Goal: Information Seeking & Learning: Compare options

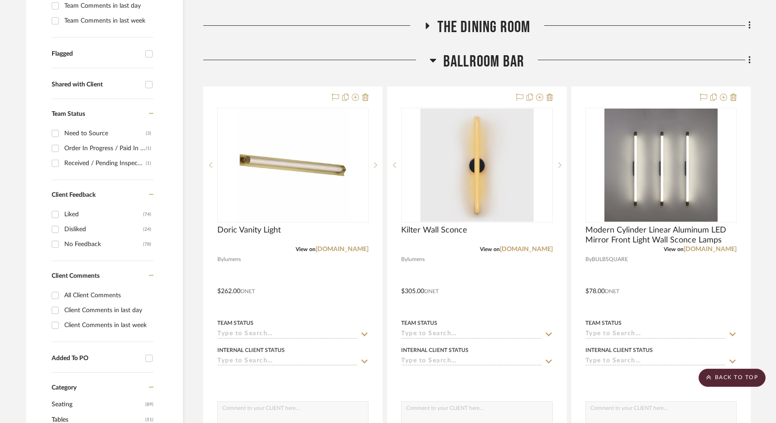
scroll to position [265, 0]
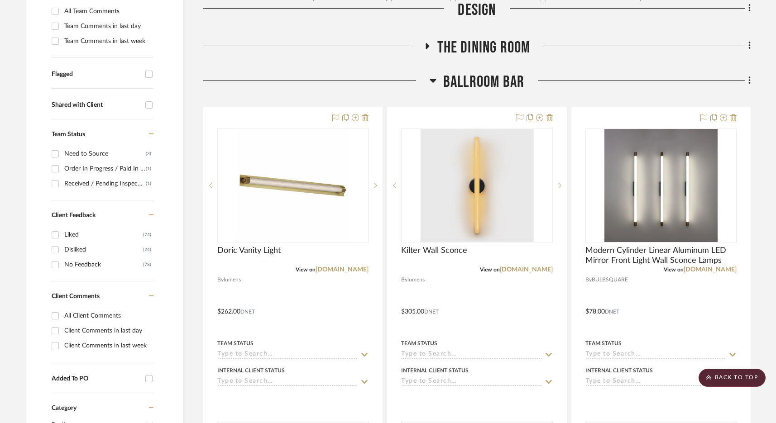
click at [474, 84] on span "BALLROOM BAR" at bounding box center [483, 81] width 81 height 19
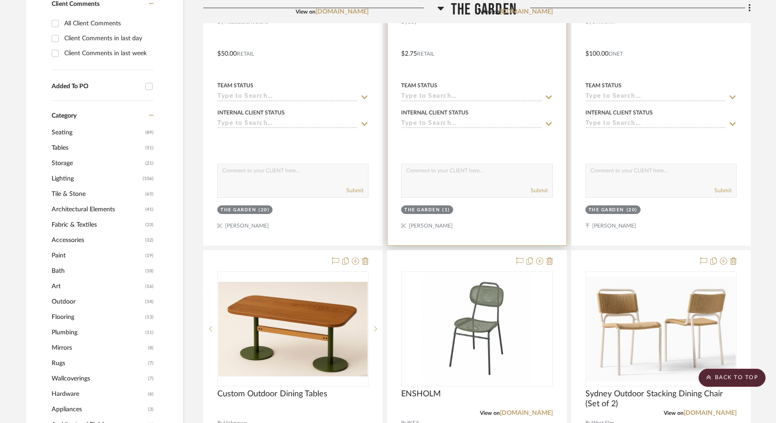
scroll to position [307, 0]
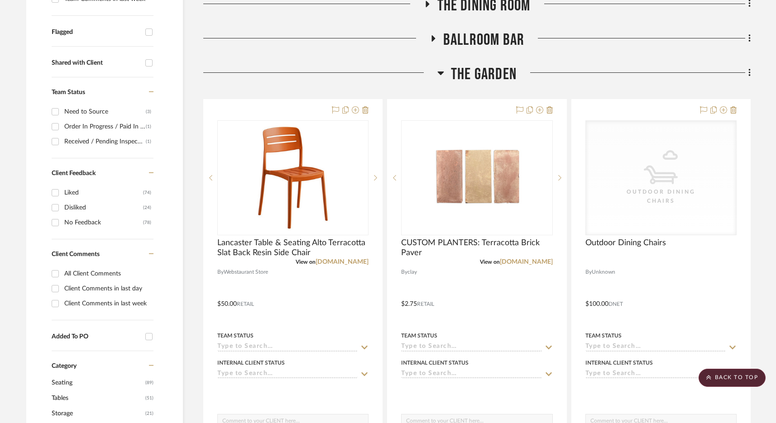
click at [481, 70] on span "The Garden" at bounding box center [484, 74] width 66 height 19
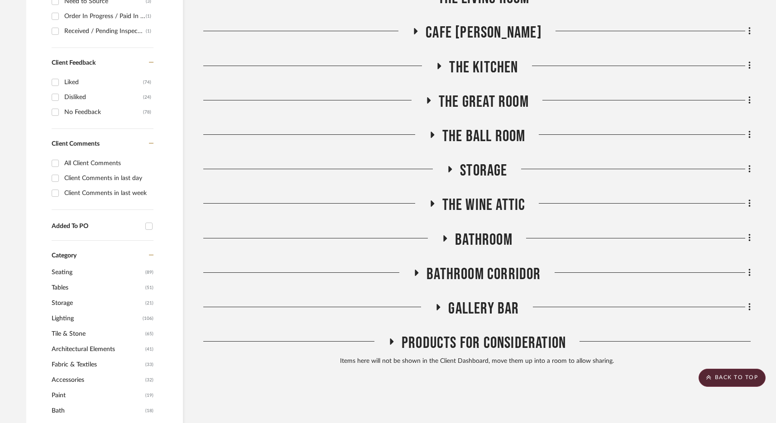
scroll to position [434, 0]
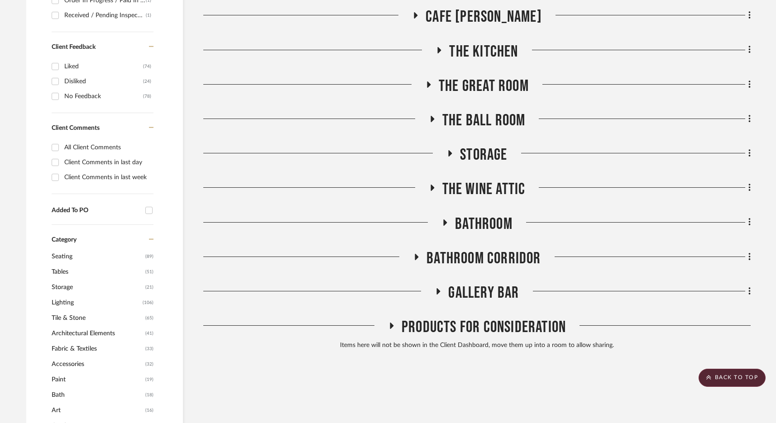
click at [489, 221] on span "Bathroom" at bounding box center [484, 224] width 58 height 19
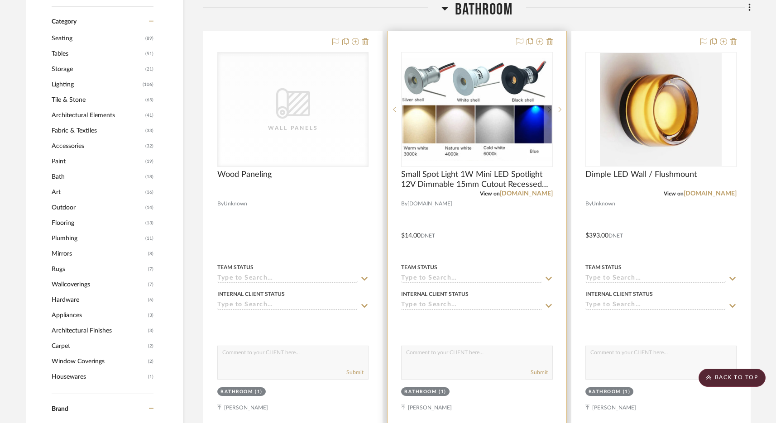
scroll to position [605, 0]
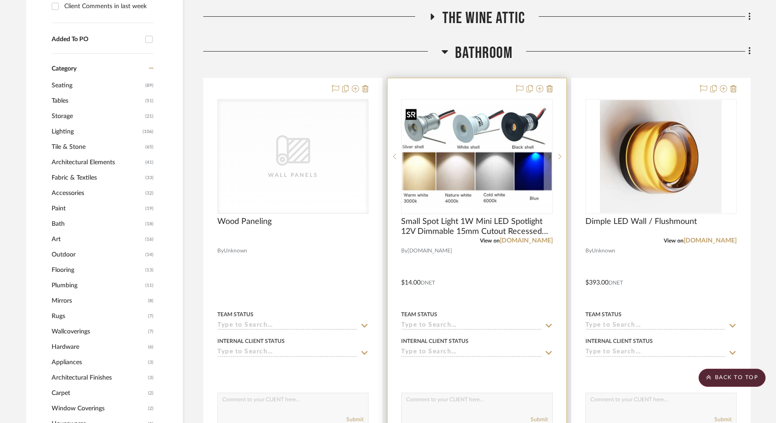
click at [476, 164] on img "0" at bounding box center [476, 156] width 149 height 103
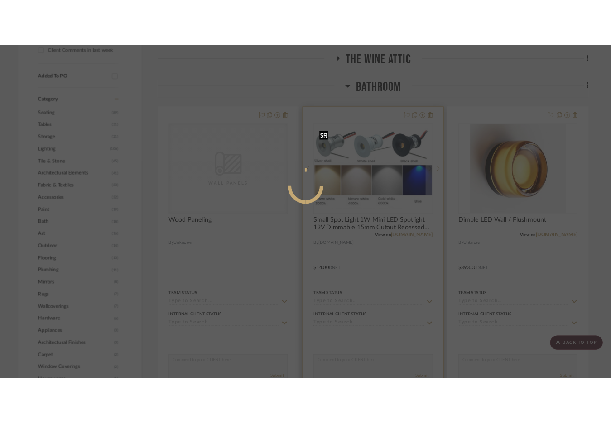
scroll to position [0, 0]
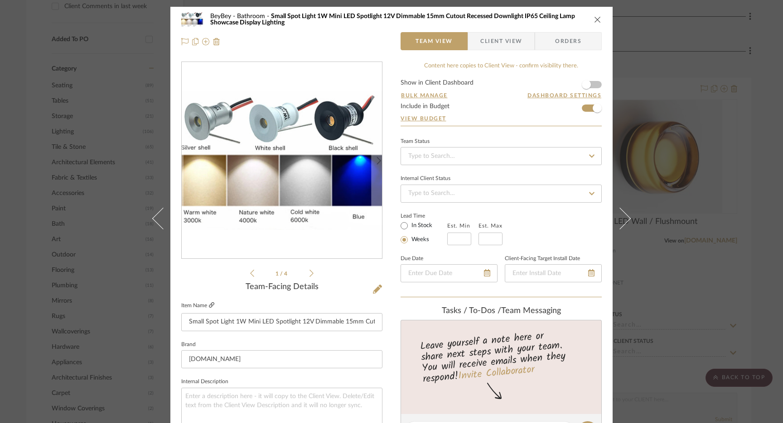
click at [209, 307] on icon at bounding box center [211, 304] width 5 height 5
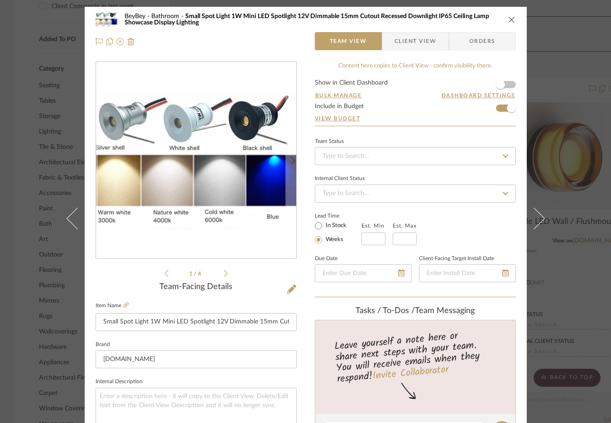
click at [508, 20] on icon "close" at bounding box center [511, 19] width 7 height 7
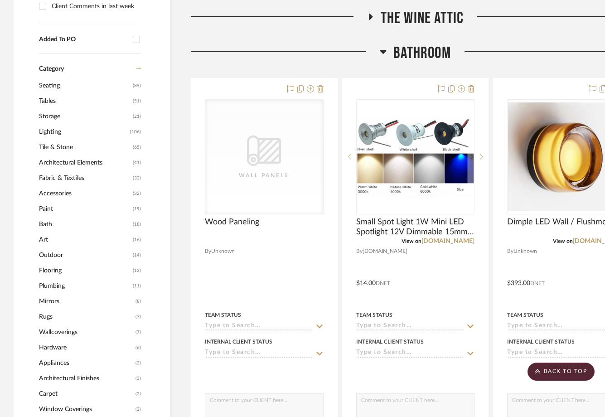
click at [424, 55] on span "Bathroom" at bounding box center [422, 52] width 58 height 19
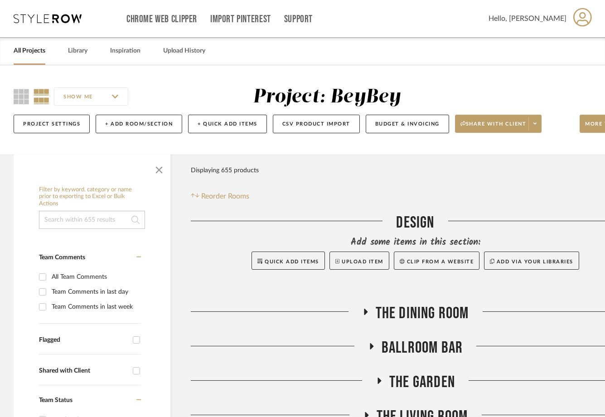
click at [409, 345] on span "BALLROOM BAR" at bounding box center [421, 347] width 81 height 19
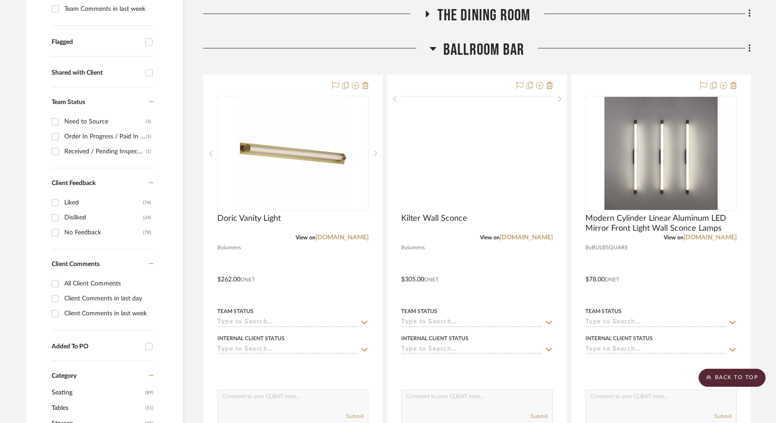
scroll to position [225, 0]
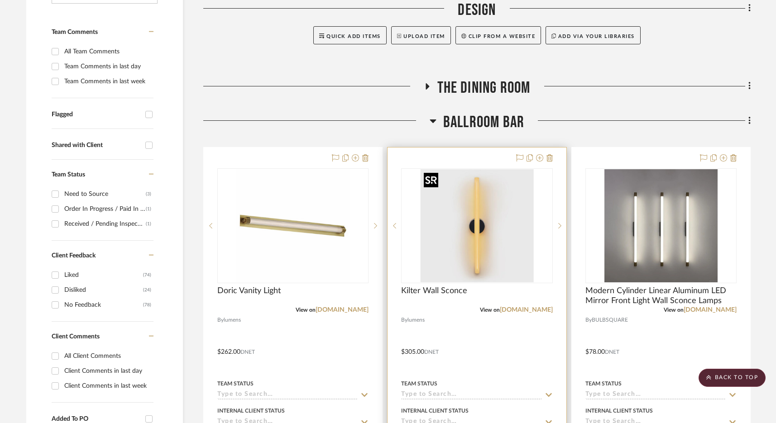
click at [476, 232] on img "0" at bounding box center [476, 225] width 113 height 113
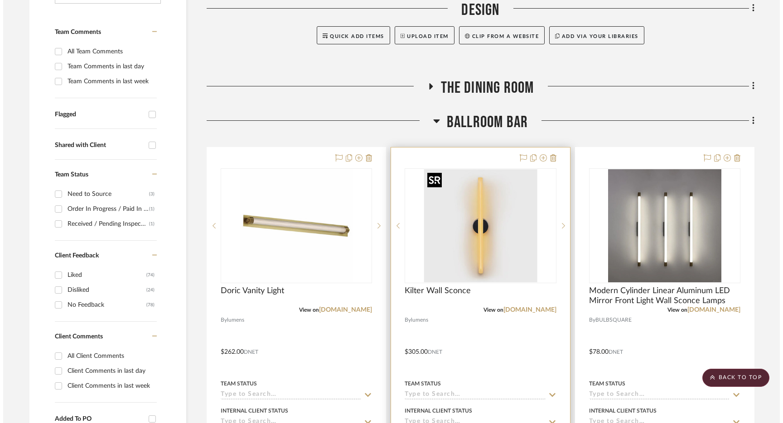
scroll to position [0, 0]
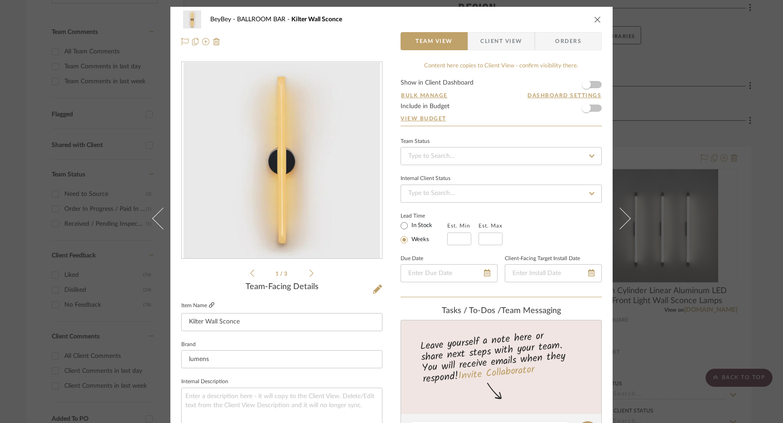
click at [210, 304] on icon at bounding box center [211, 304] width 5 height 5
click at [594, 17] on icon "close" at bounding box center [597, 19] width 7 height 7
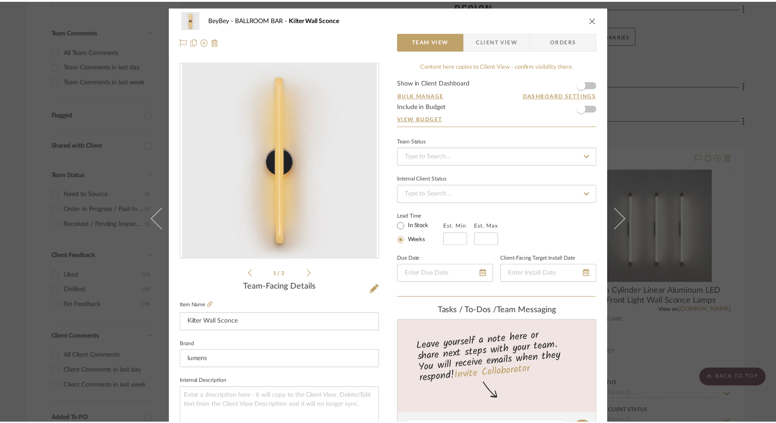
scroll to position [225, 0]
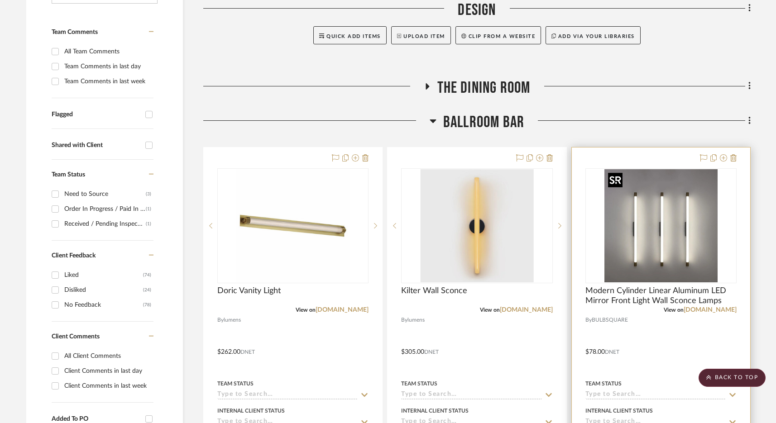
click at [688, 238] on img "0" at bounding box center [661, 225] width 113 height 113
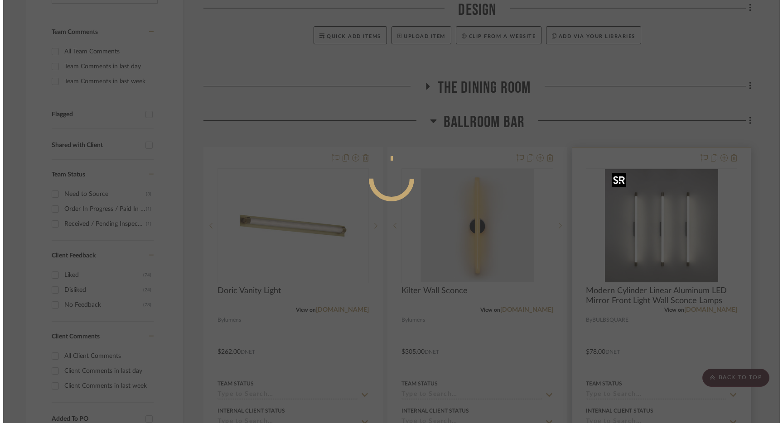
scroll to position [0, 0]
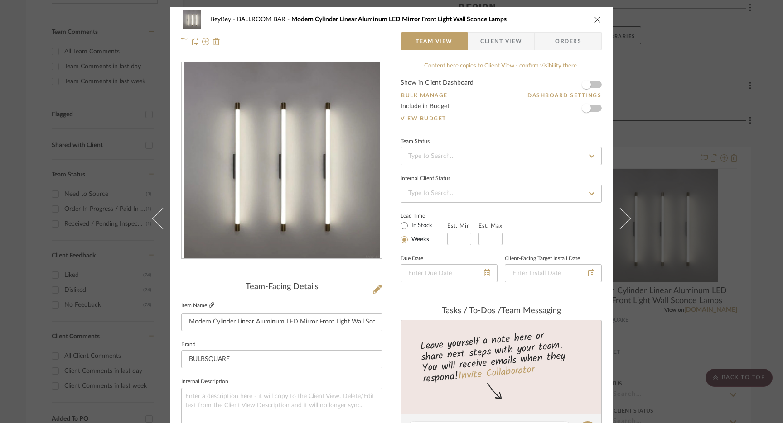
click at [209, 306] on icon at bounding box center [211, 304] width 5 height 5
click at [594, 20] on icon "close" at bounding box center [597, 19] width 7 height 7
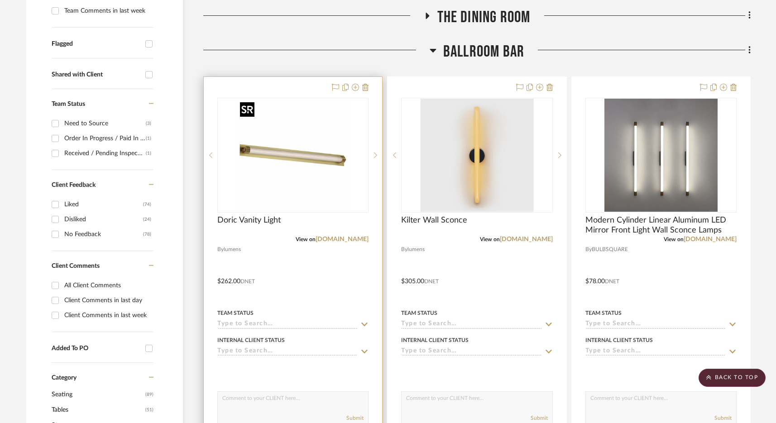
scroll to position [311, 0]
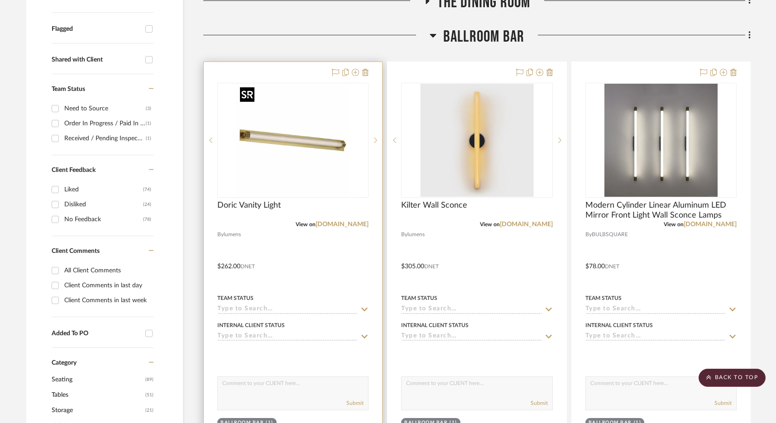
click at [276, 164] on img "0" at bounding box center [292, 140] width 113 height 113
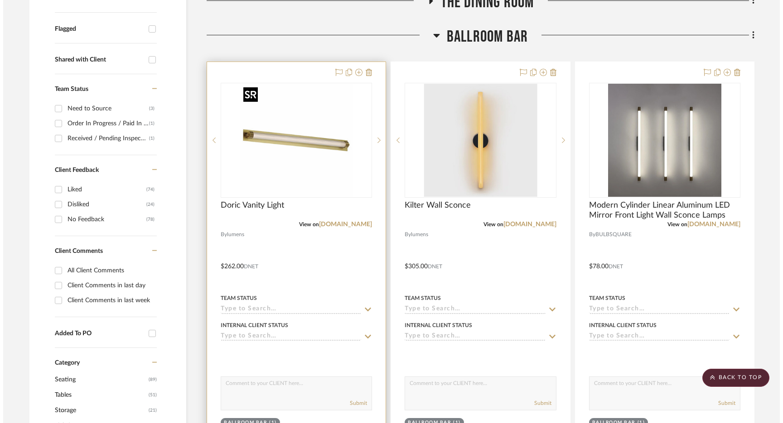
scroll to position [0, 0]
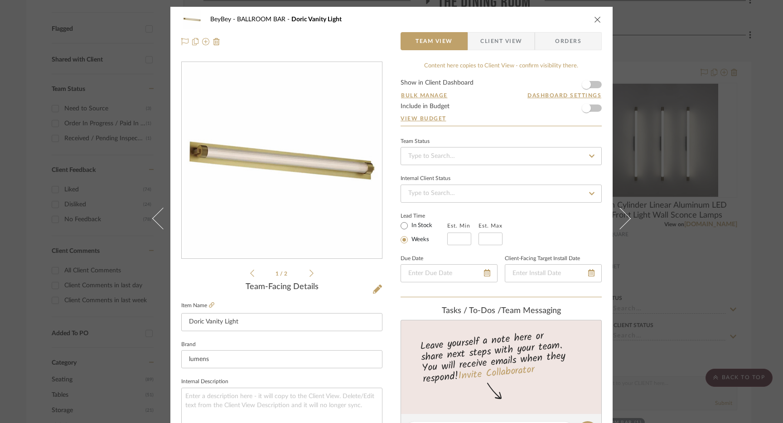
click at [64, 182] on div "BeyBey BALLROOM BAR Doric Vanity Light Team View Client View Orders 1 / 2 Team-…" at bounding box center [391, 211] width 783 height 423
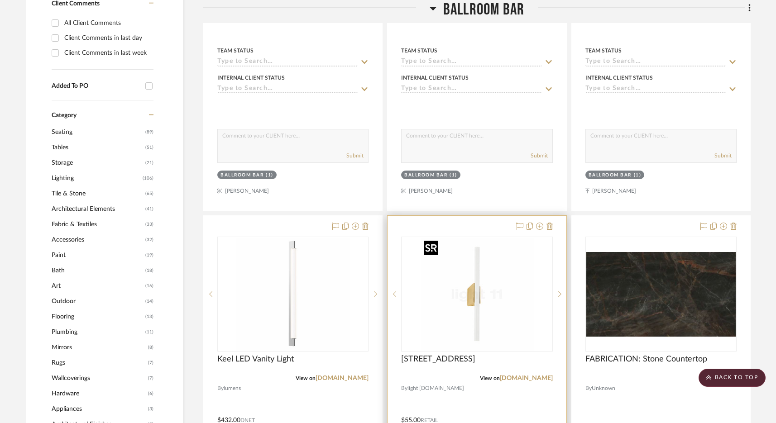
scroll to position [589, 0]
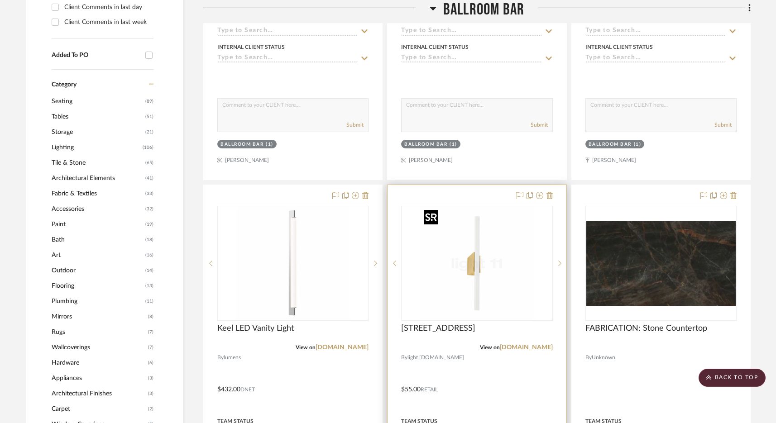
click at [498, 268] on img "0" at bounding box center [476, 263] width 113 height 113
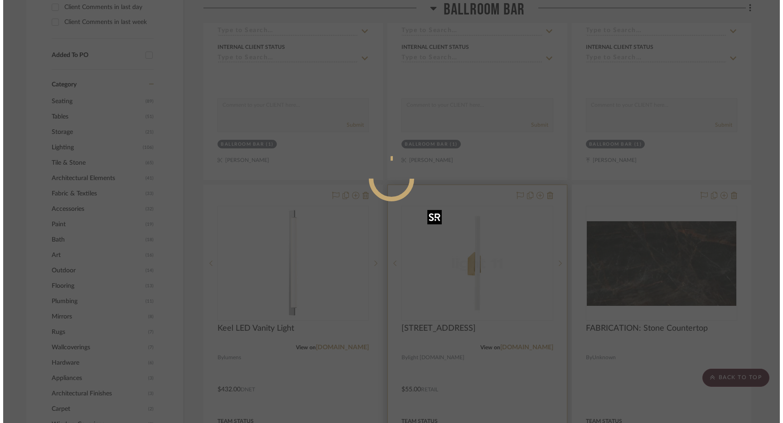
scroll to position [0, 0]
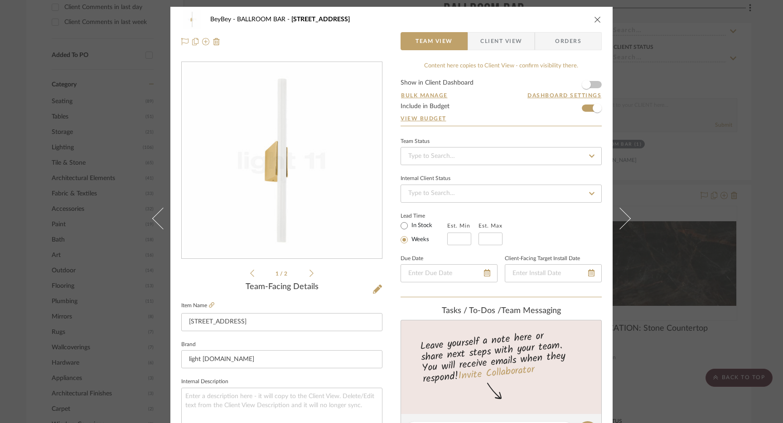
click at [594, 17] on icon "close" at bounding box center [597, 19] width 7 height 7
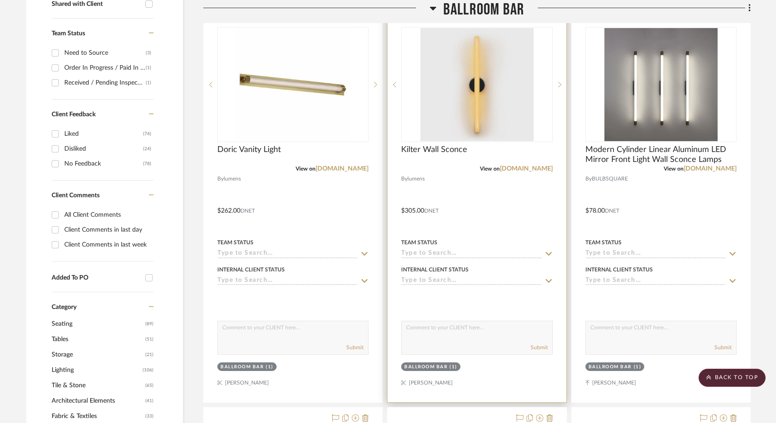
scroll to position [268, 0]
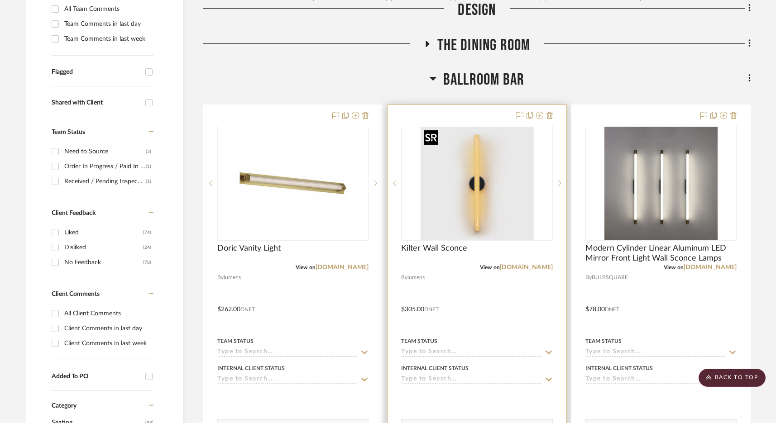
click at [459, 216] on img "0" at bounding box center [476, 183] width 113 height 113
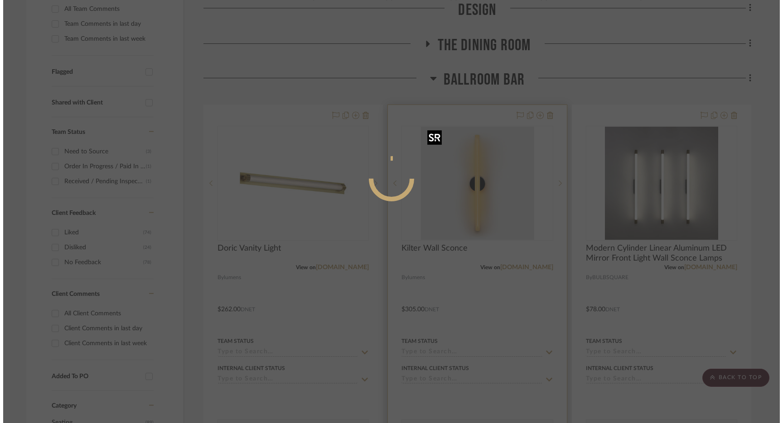
scroll to position [0, 0]
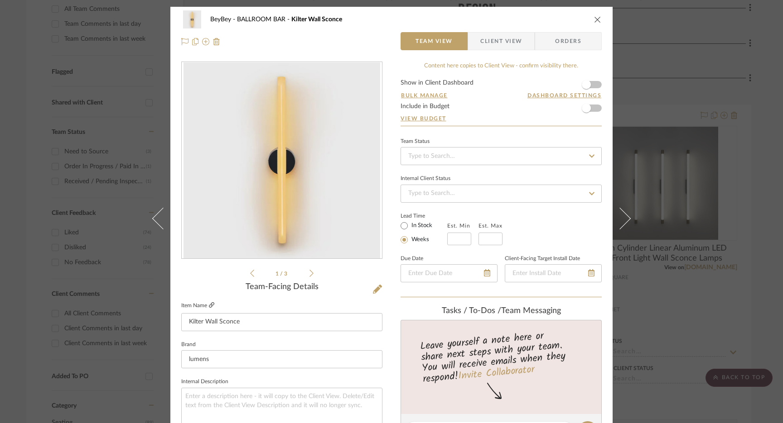
click at [209, 307] on icon at bounding box center [211, 304] width 5 height 5
click at [599, 9] on div "BeyBey BALLROOM BAR Kilter Wall Sconce Team View Client View Orders" at bounding box center [391, 31] width 442 height 48
click at [594, 17] on icon "close" at bounding box center [597, 19] width 7 height 7
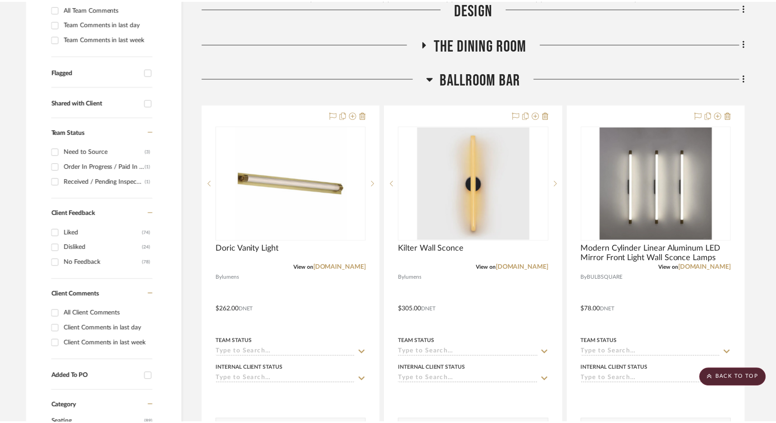
scroll to position [268, 0]
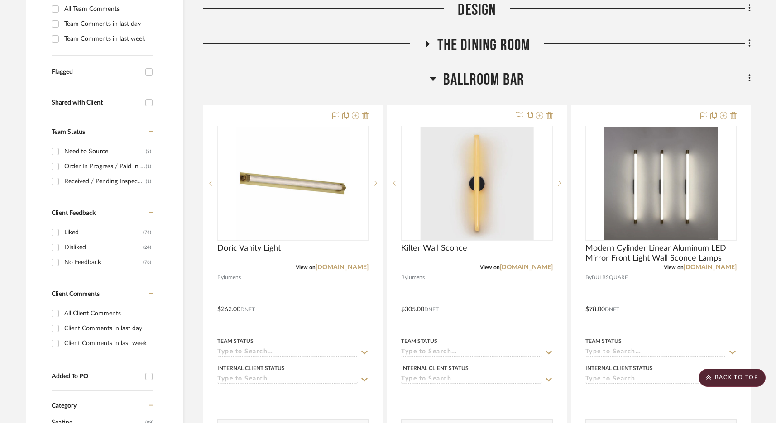
click at [496, 72] on span "BALLROOM BAR" at bounding box center [483, 79] width 81 height 19
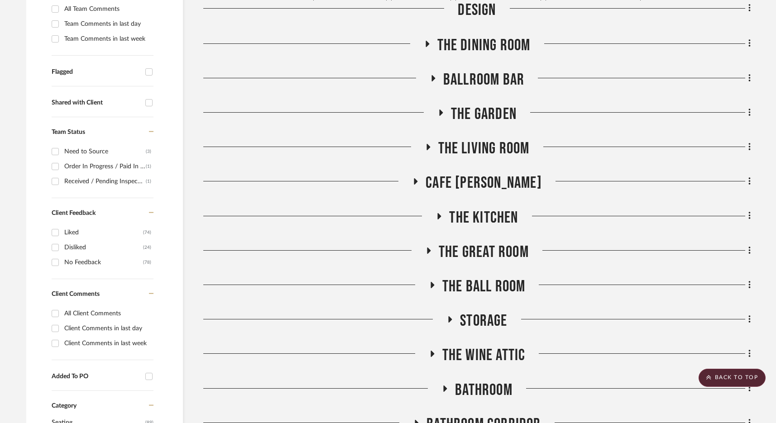
click at [481, 116] on span "The Garden" at bounding box center [484, 114] width 66 height 19
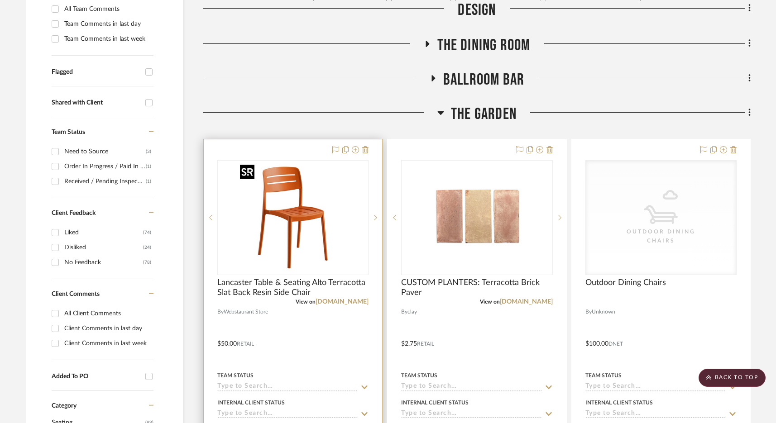
click at [323, 227] on img "0" at bounding box center [292, 217] width 113 height 113
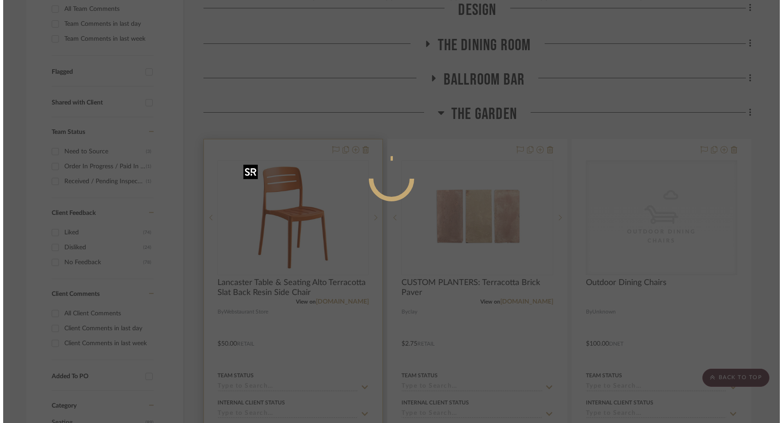
scroll to position [0, 0]
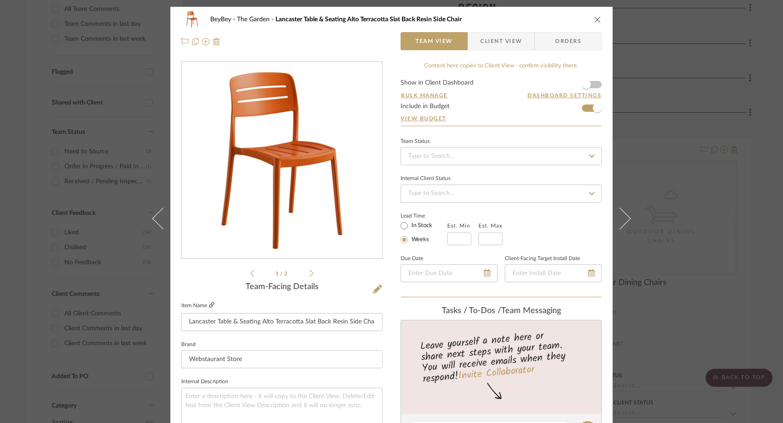
click at [209, 305] on icon at bounding box center [211, 304] width 5 height 5
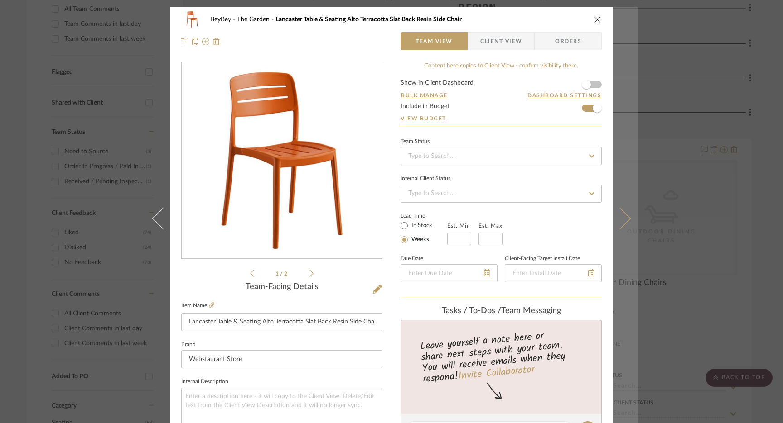
click at [624, 217] on icon at bounding box center [620, 218] width 22 height 22
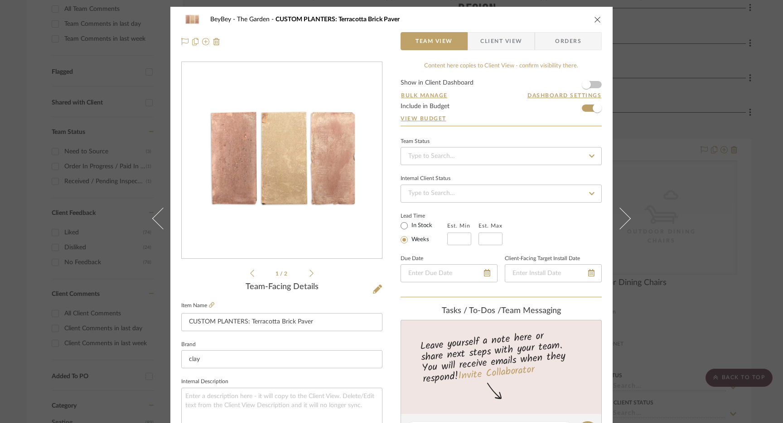
click at [594, 19] on icon "close" at bounding box center [597, 19] width 7 height 7
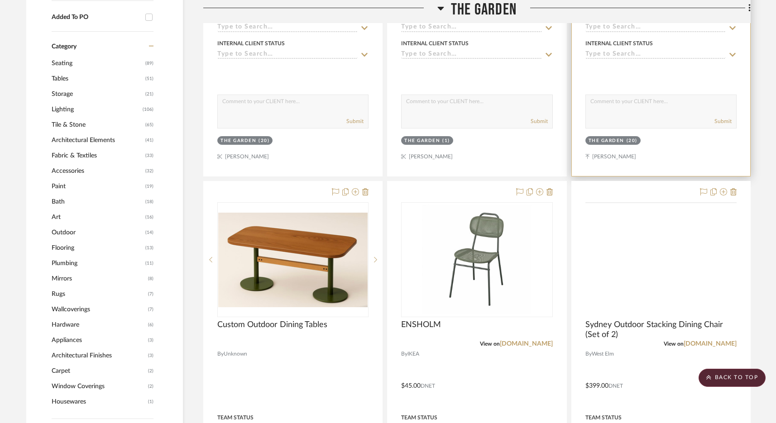
scroll to position [729, 0]
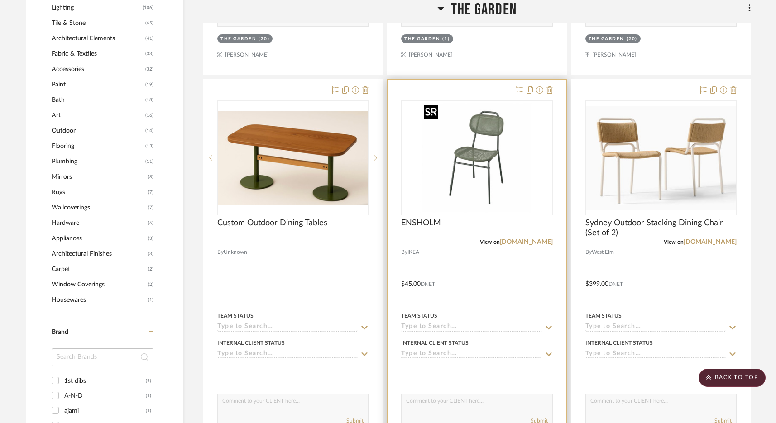
click at [0, 0] on img at bounding box center [0, 0] width 0 height 0
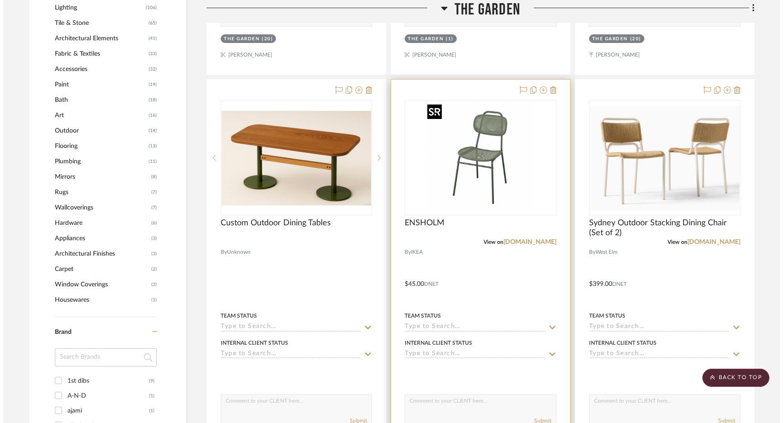
scroll to position [0, 0]
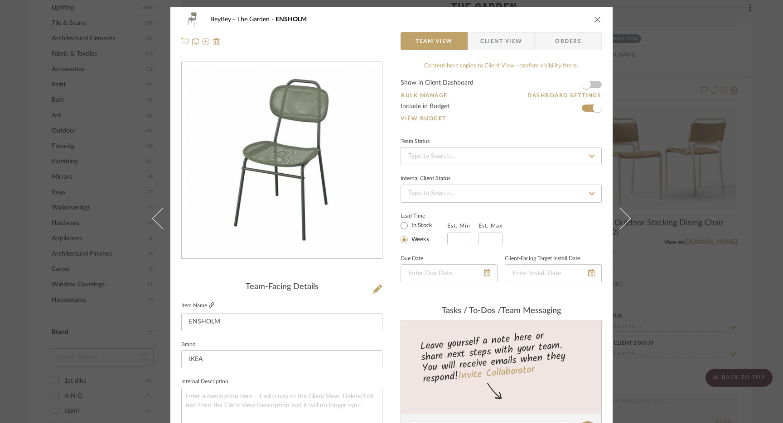
click at [209, 307] on icon at bounding box center [211, 304] width 5 height 5
click at [594, 19] on icon "close" at bounding box center [597, 19] width 7 height 7
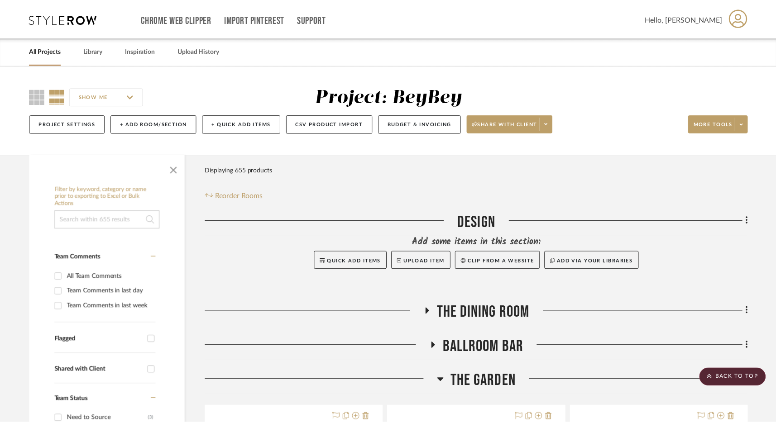
scroll to position [729, 0]
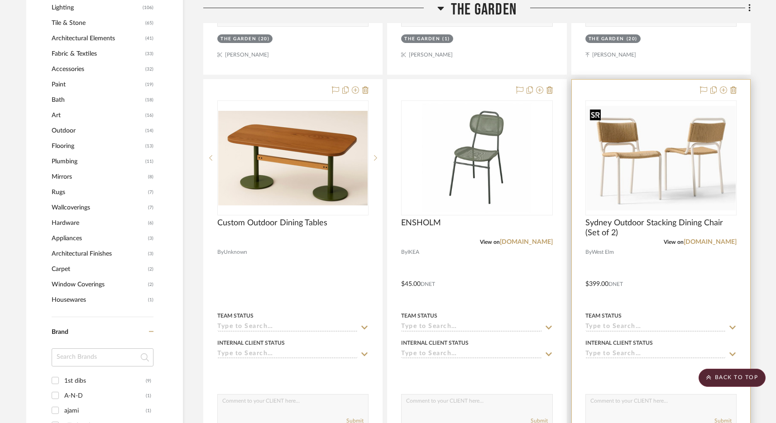
click at [671, 132] on img "0" at bounding box center [660, 158] width 149 height 105
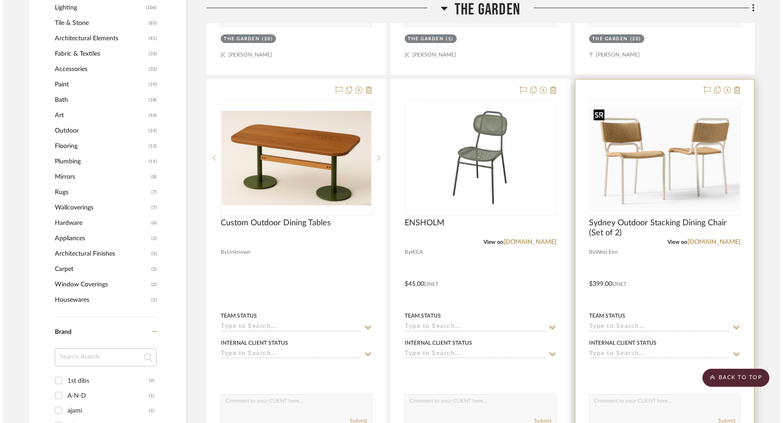
scroll to position [0, 0]
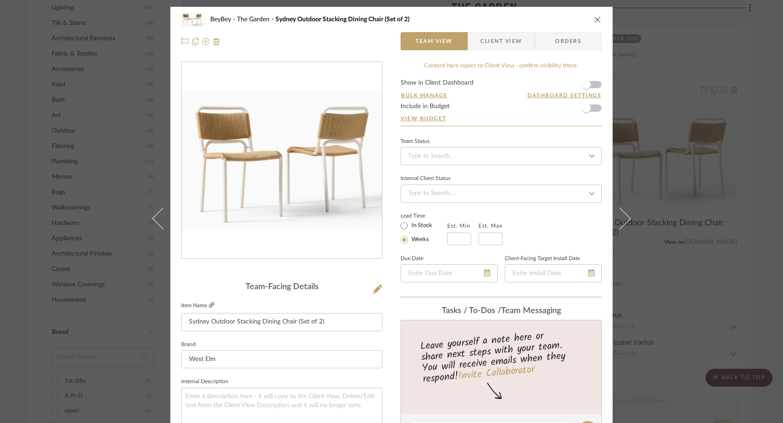
click at [209, 308] on icon at bounding box center [211, 304] width 5 height 5
click at [595, 14] on div "BeyBey The Garden Sydney Outdoor Stacking Dining Chair (Set of 2)" at bounding box center [391, 19] width 420 height 18
click at [594, 20] on icon "close" at bounding box center [597, 19] width 7 height 7
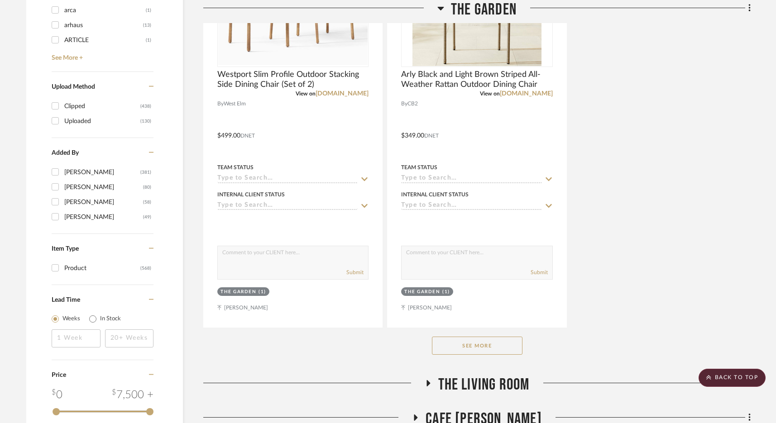
scroll to position [1291, 0]
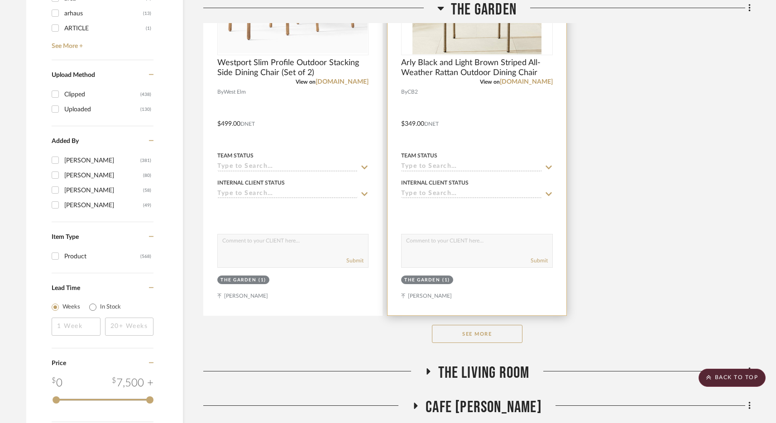
click at [466, 338] on button "See More" at bounding box center [477, 334] width 91 height 18
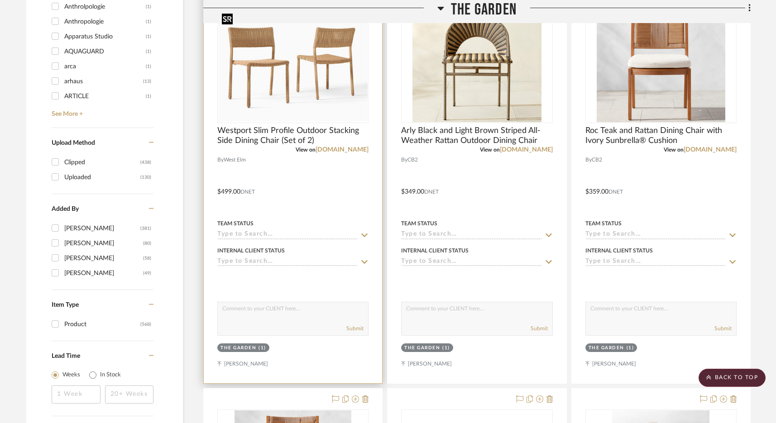
scroll to position [1165, 0]
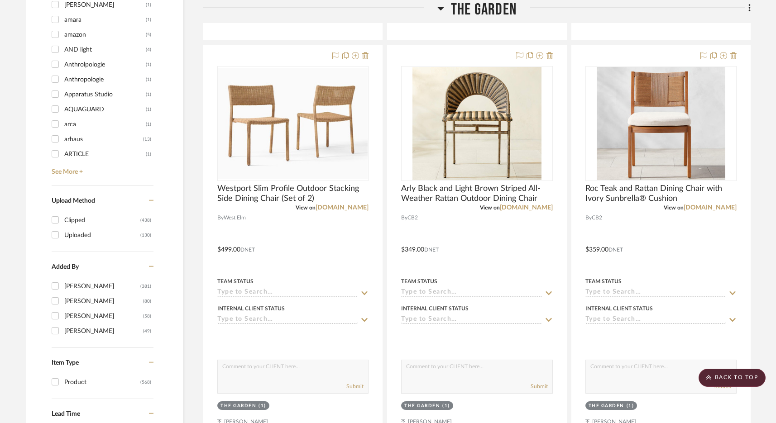
click at [490, 15] on span "The Garden" at bounding box center [484, 9] width 66 height 19
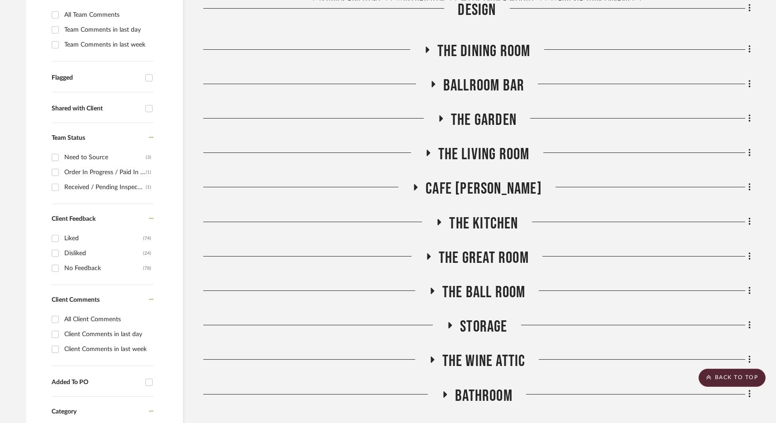
click at [489, 217] on span "The Kitchen" at bounding box center [483, 223] width 69 height 19
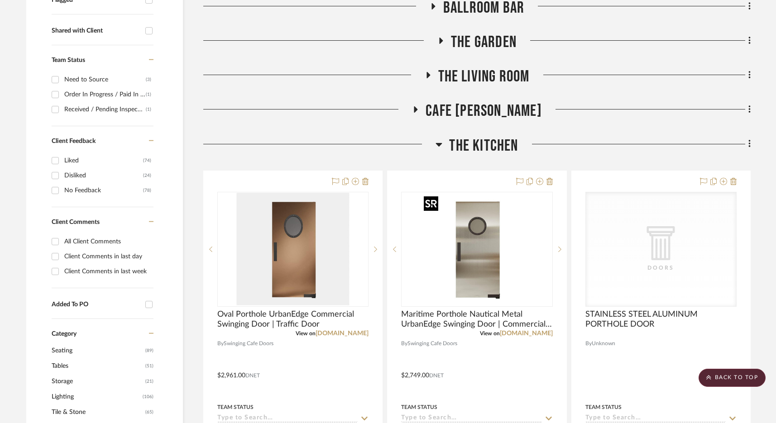
scroll to position [366, 0]
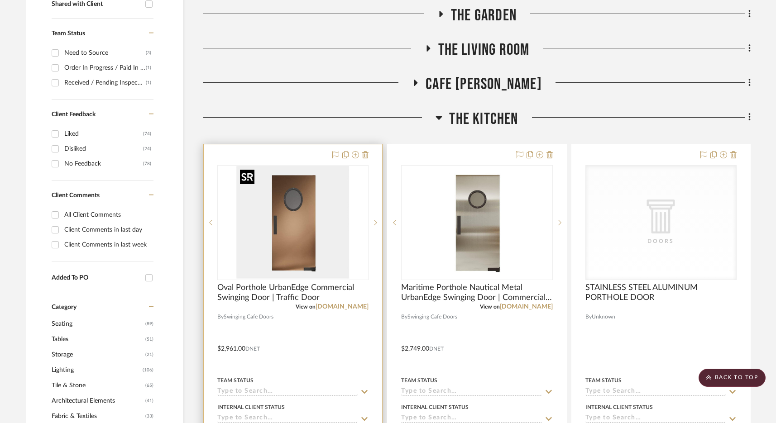
click at [271, 234] on img "0" at bounding box center [292, 222] width 113 height 113
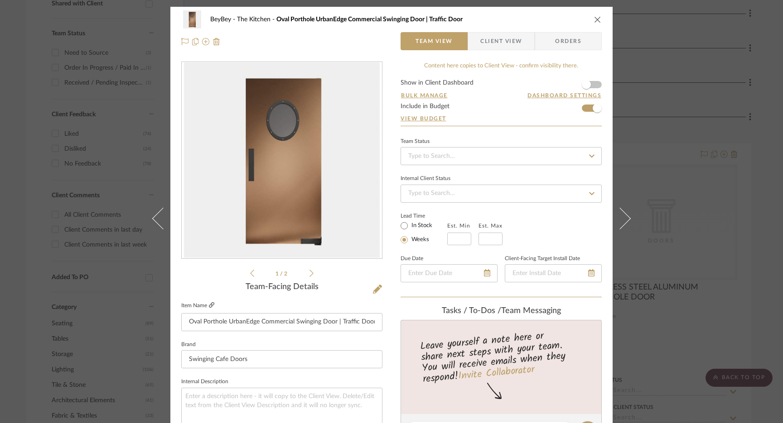
click at [209, 307] on icon at bounding box center [211, 304] width 5 height 5
click at [684, 155] on div "BeyBey The Kitchen Oval Porthole UrbanEdge Commercial Swinging Door | Traffic D…" at bounding box center [391, 211] width 783 height 423
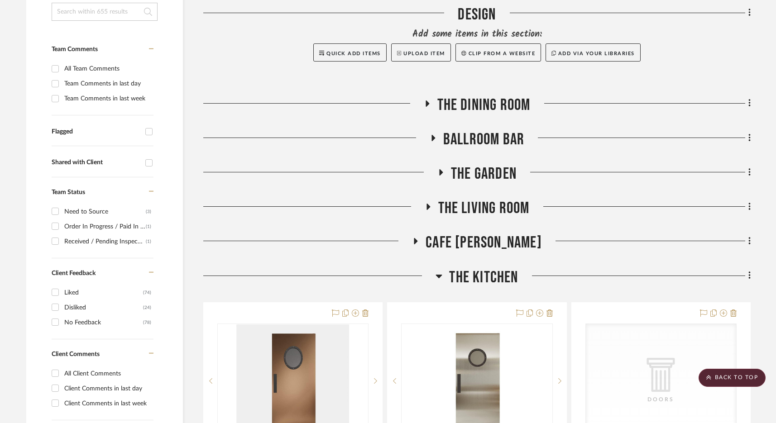
scroll to position [205, 0]
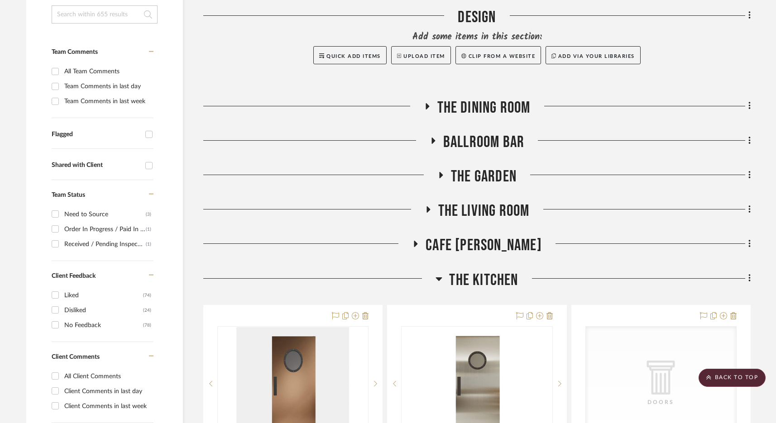
click at [499, 182] on span "The Garden" at bounding box center [484, 176] width 66 height 19
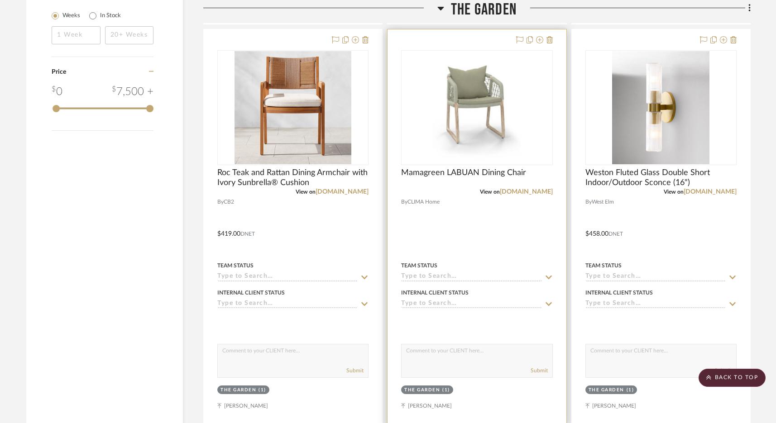
scroll to position [1575, 0]
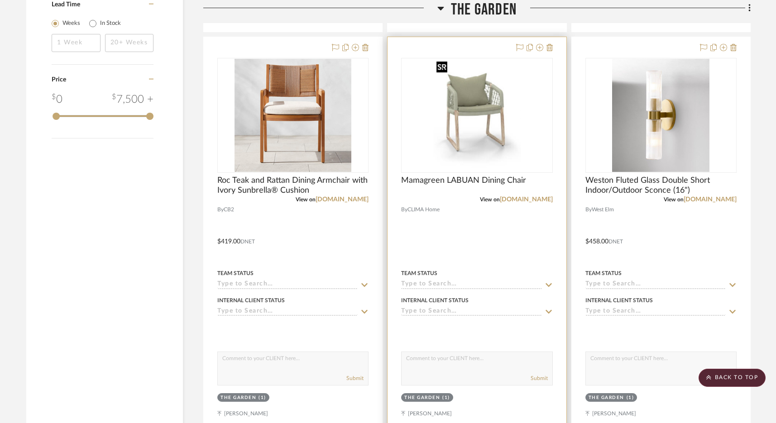
click at [484, 136] on img "0" at bounding box center [477, 115] width 89 height 113
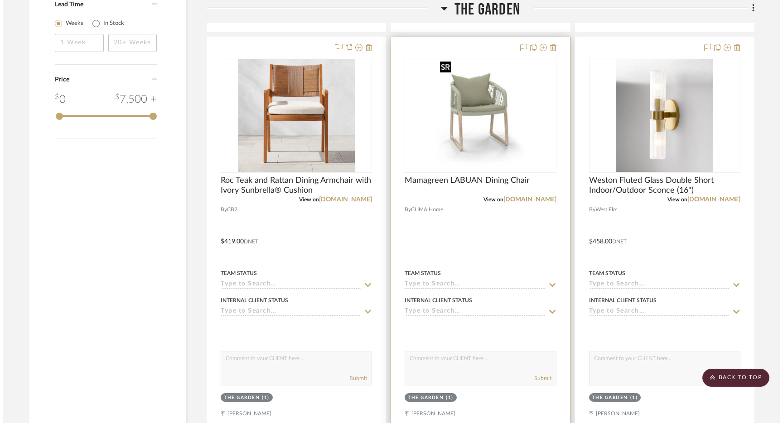
scroll to position [0, 0]
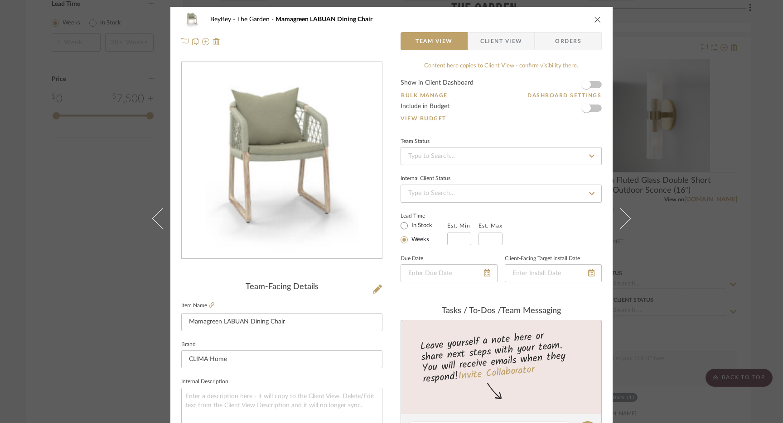
click at [596, 17] on icon "close" at bounding box center [597, 19] width 7 height 7
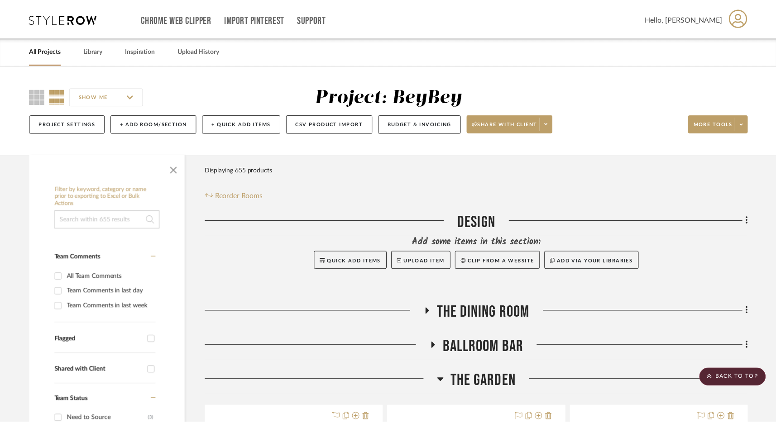
scroll to position [1575, 0]
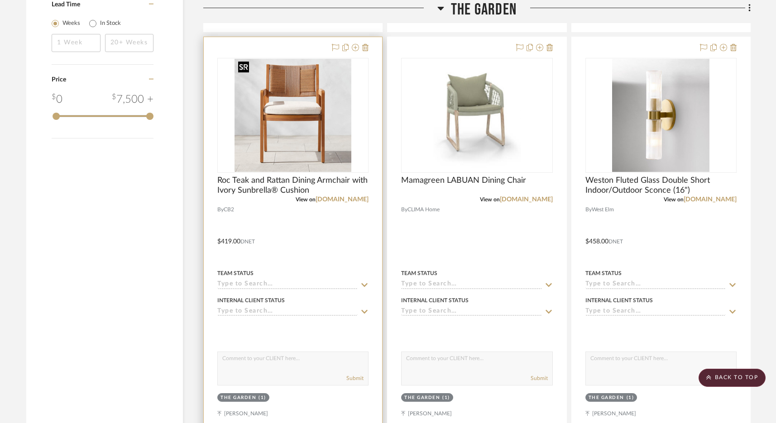
click at [317, 128] on img "0" at bounding box center [293, 115] width 116 height 113
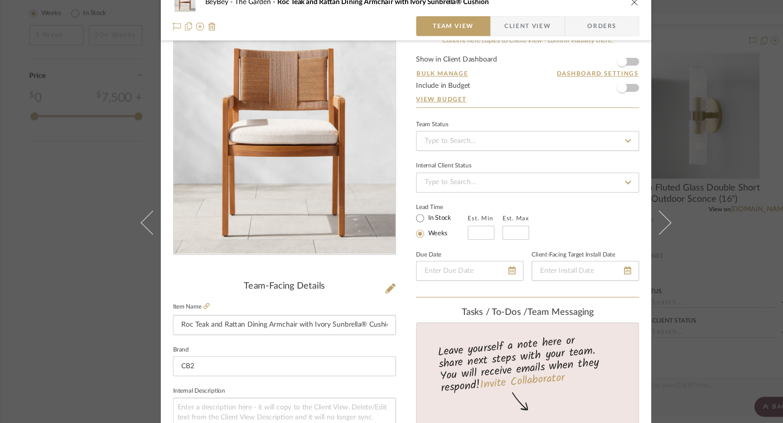
scroll to position [19, 0]
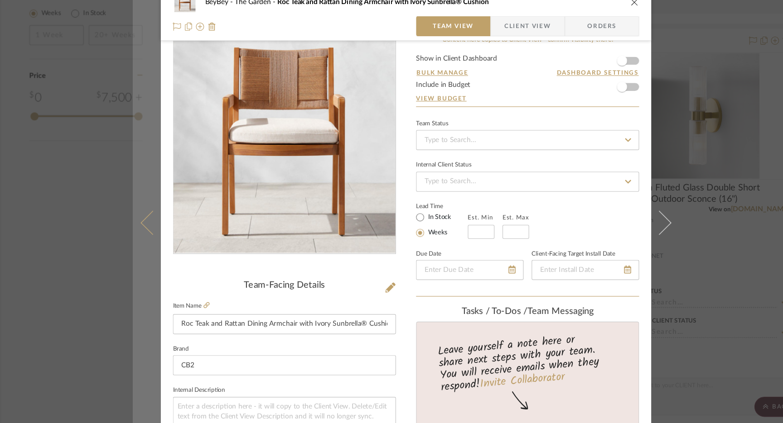
click at [152, 212] on icon at bounding box center [163, 212] width 22 height 22
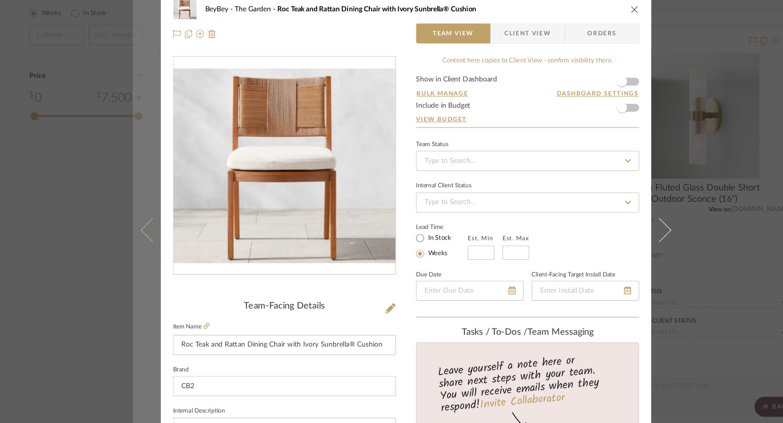
click at [155, 218] on icon at bounding box center [163, 218] width 22 height 22
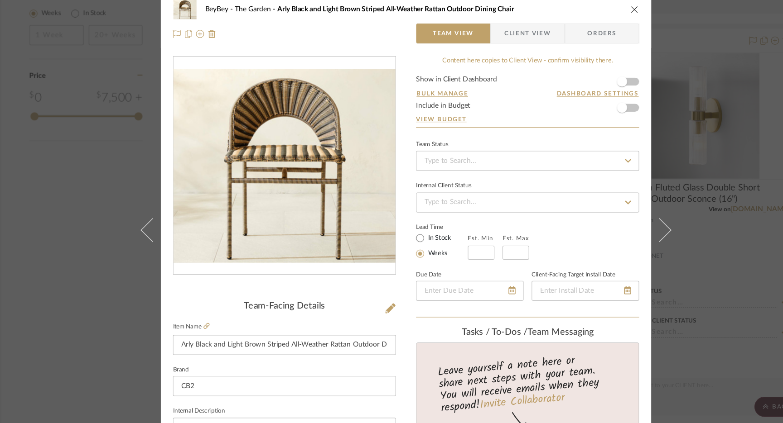
click at [685, 44] on div "BeyBey The Garden Arly Black and Light Brown Striped All-Weather Rattan Outdoor…" at bounding box center [391, 211] width 783 height 423
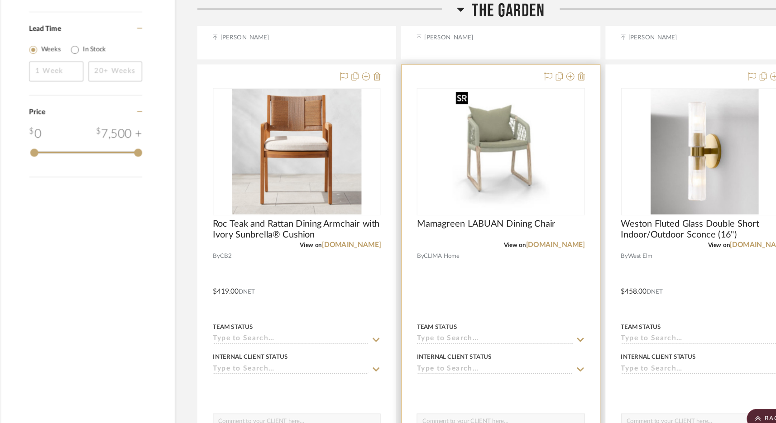
scroll to position [1540, 0]
